Goal: Check status: Check status

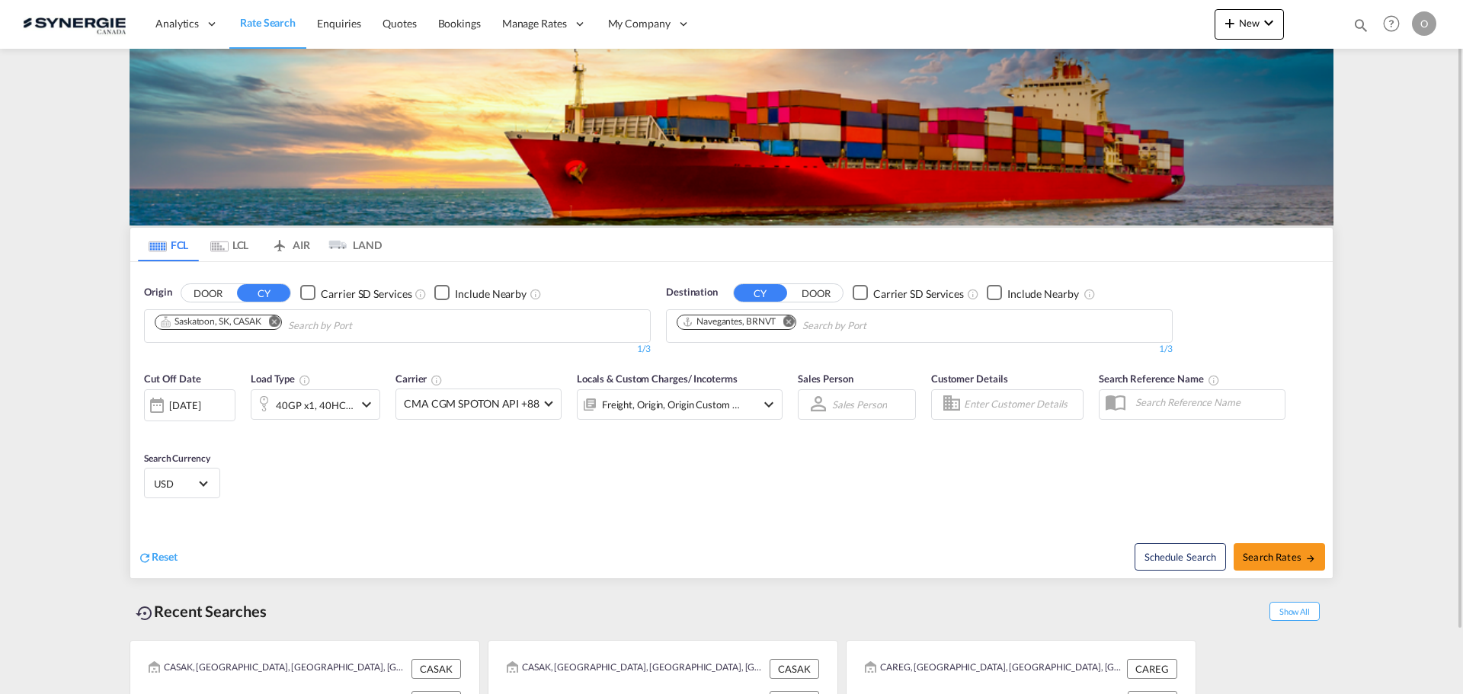
drag, startPoint x: 1392, startPoint y: 101, endPoint x: 1396, endPoint y: 52, distance: 48.9
click at [1393, 94] on md-content "Analytics Reports Dashboard Rate Search Enquiries Quotes Bookings" at bounding box center [731, 347] width 1463 height 694
click at [1357, 25] on md-icon "icon-magnify" at bounding box center [1361, 25] width 17 height 17
click at [1118, 23] on select "Bookings Quotes Enquiries" at bounding box center [1118, 24] width 72 height 27
select select "Quotes"
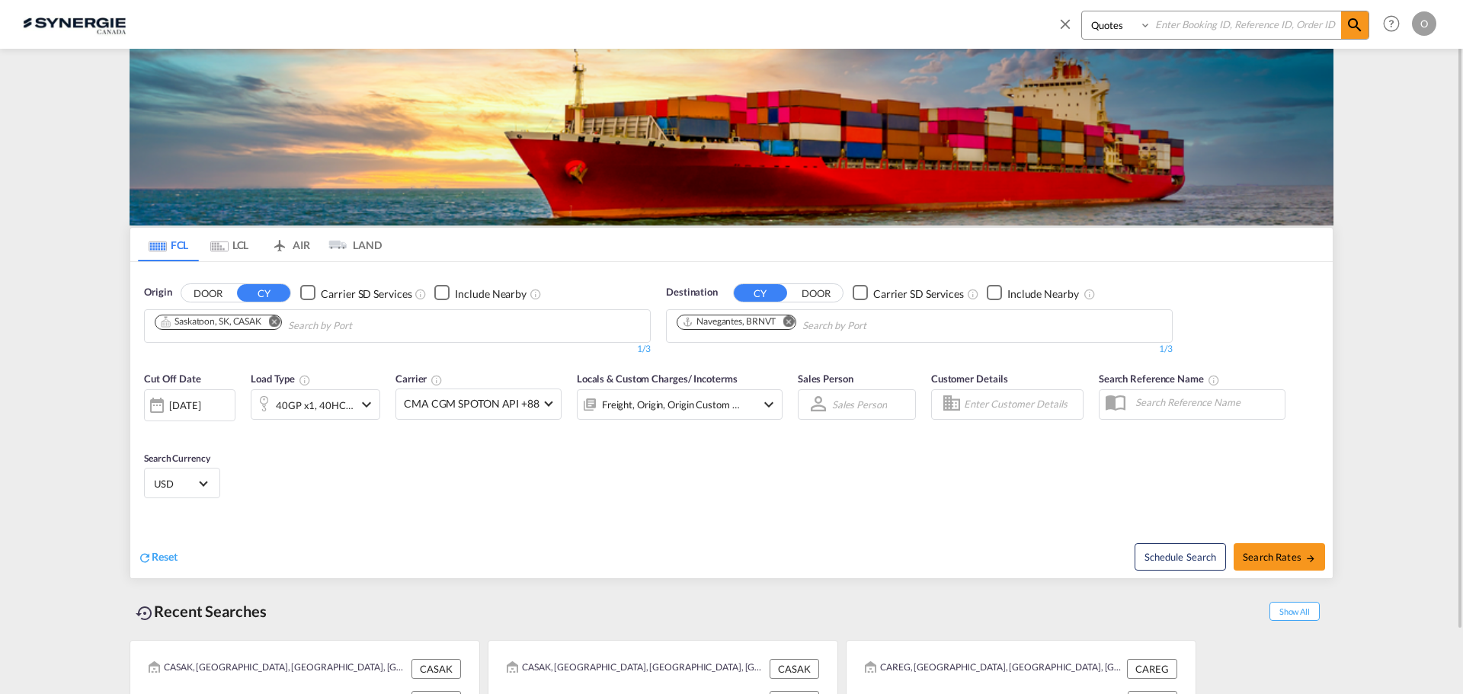
click at [1082, 11] on select "Bookings Quotes Enquiries" at bounding box center [1118, 24] width 72 height 27
click at [1206, 24] on input at bounding box center [1247, 24] width 190 height 27
paste input "SYC000014103-2"
click at [1361, 26] on md-icon "icon-magnify" at bounding box center [1355, 25] width 18 height 18
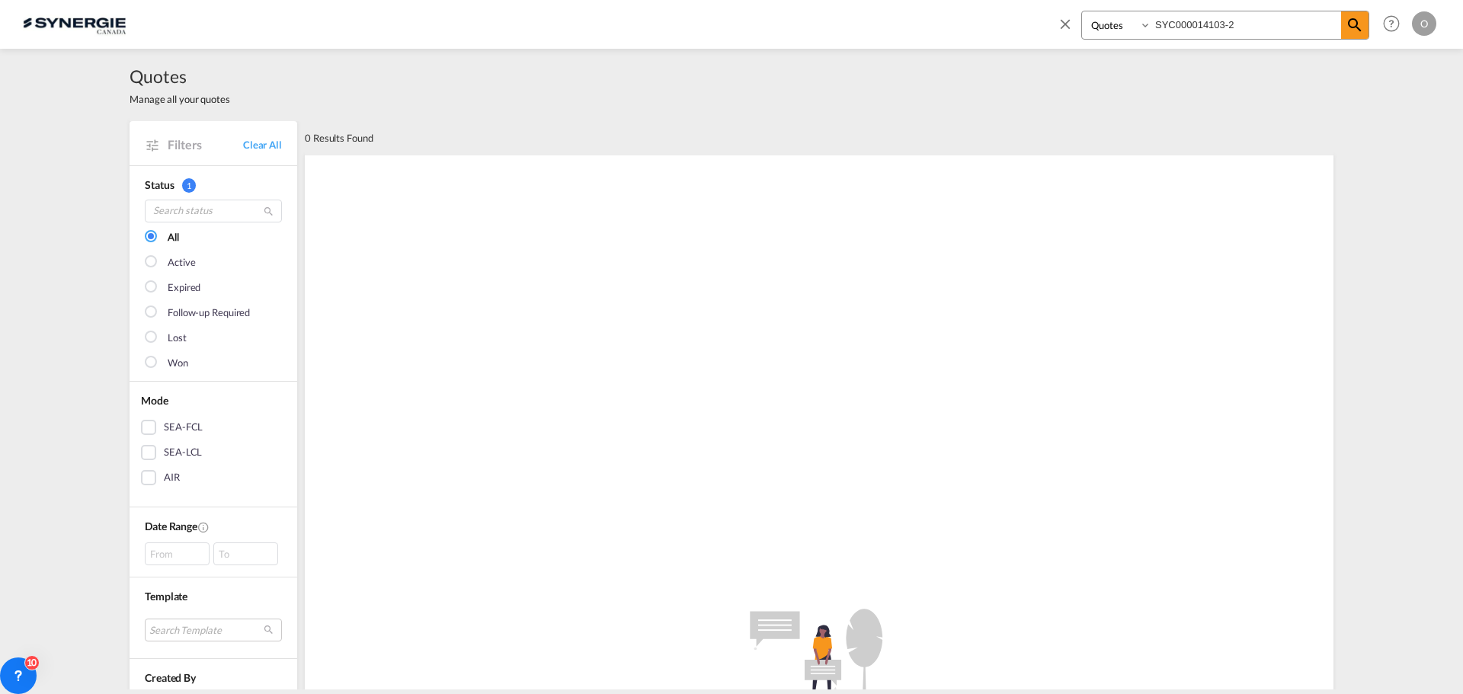
drag, startPoint x: 1255, startPoint y: 21, endPoint x: 786, endPoint y: 14, distance: 469.5
click at [786, 14] on div "Bookings Quotes Enquiries SYC000014103-2 Help Resources Product Release O My Pr…" at bounding box center [732, 23] width 1418 height 47
paste input "A"
type input "SYC000014103-A"
click at [1354, 30] on md-icon "icon-magnify" at bounding box center [1355, 25] width 18 height 18
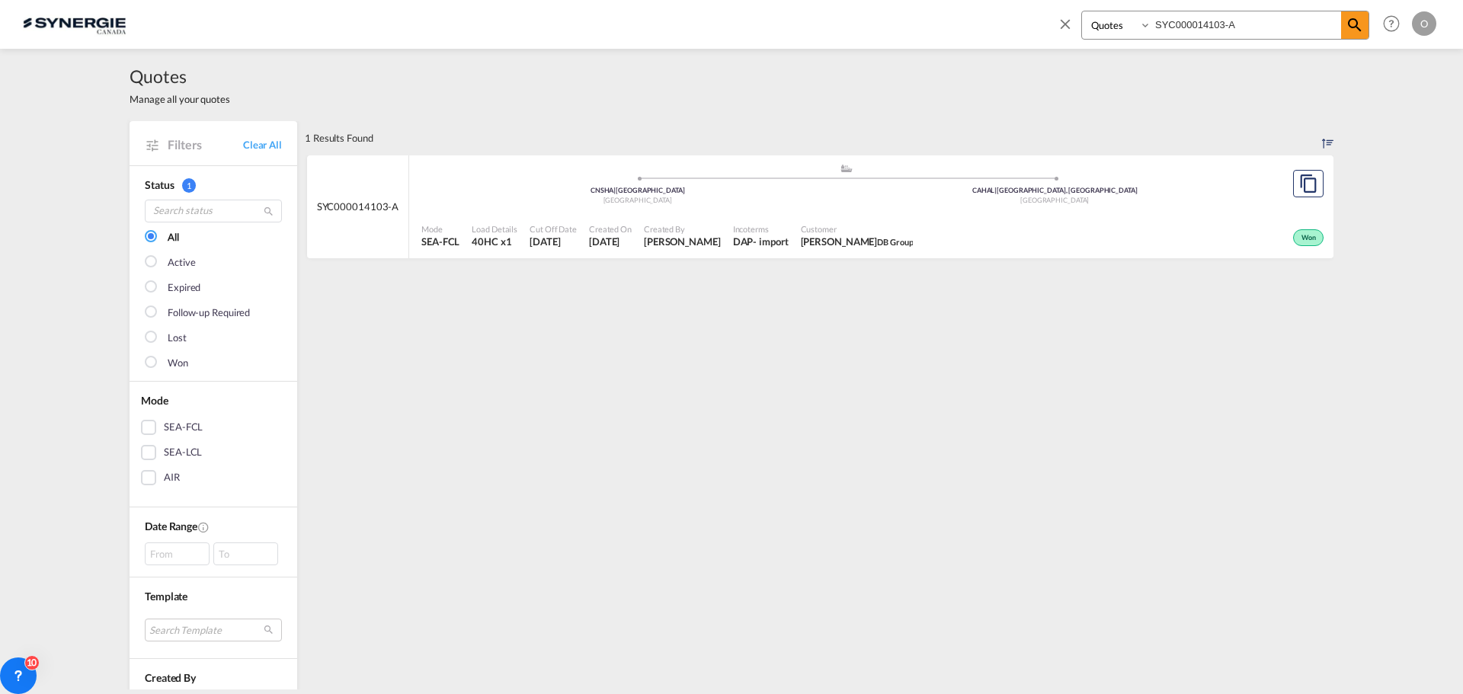
click at [1205, 219] on div "Won" at bounding box center [1123, 236] width 409 height 38
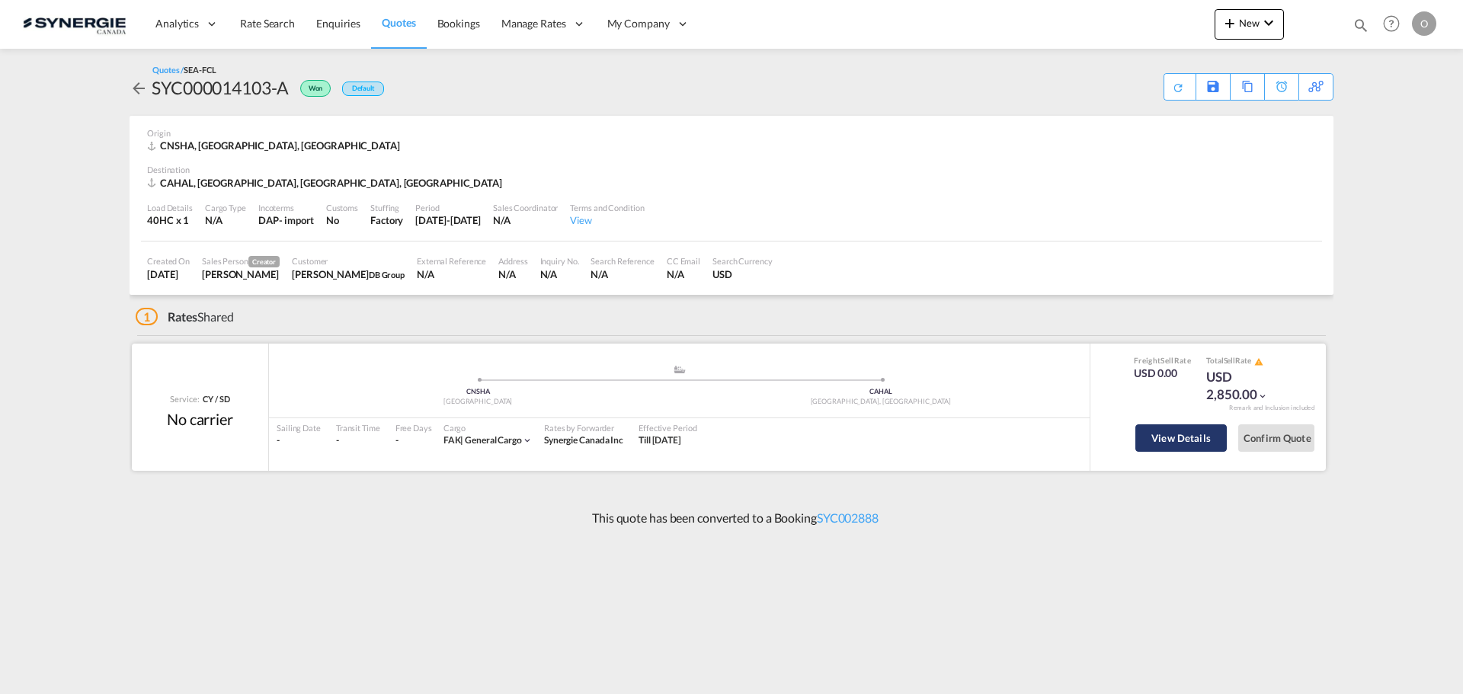
click at [1193, 441] on button "View Details" at bounding box center [1181, 438] width 91 height 27
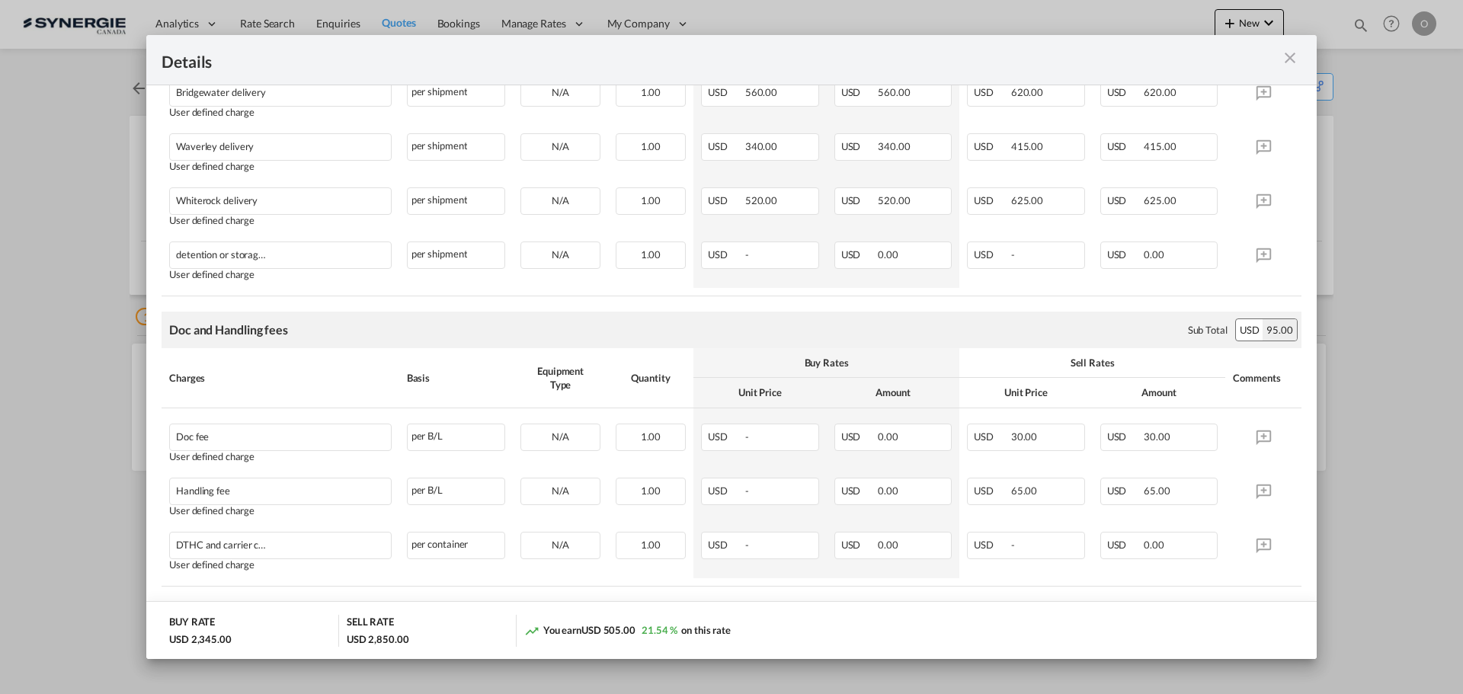
scroll to position [610, 0]
